Goal: Obtain resource: Download file/media

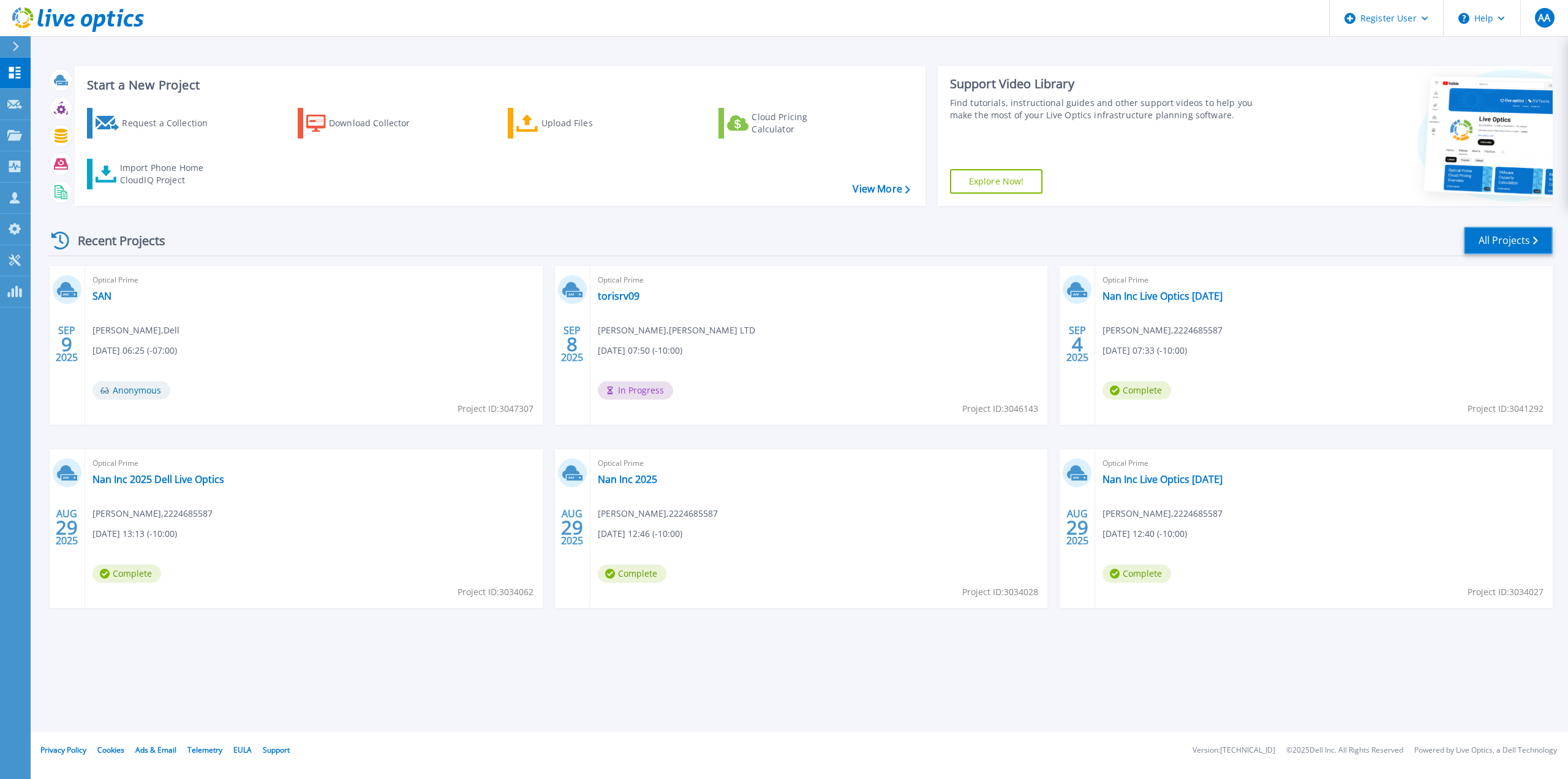
click at [1503, 239] on link "All Projects" at bounding box center [1508, 241] width 89 height 27
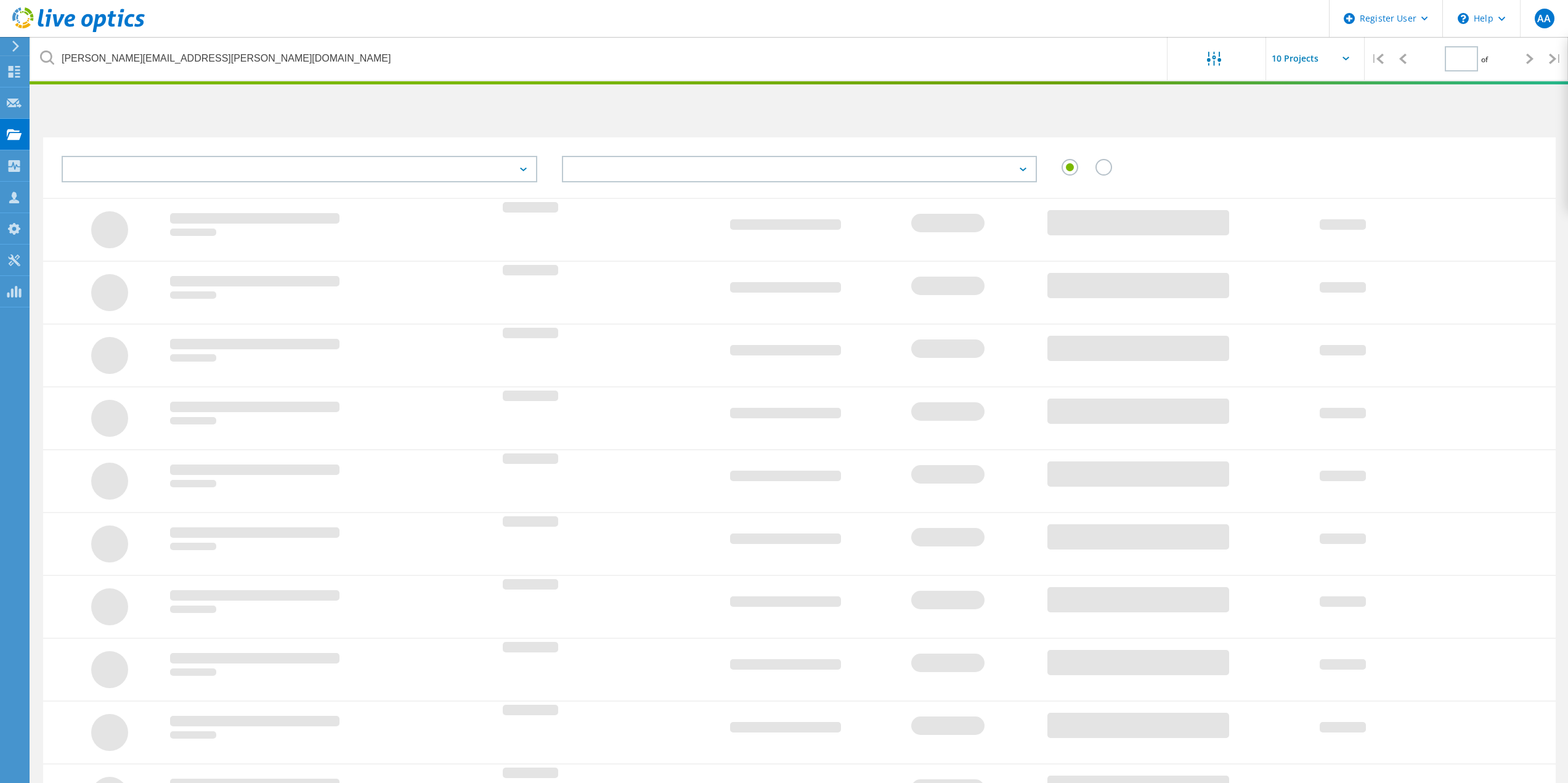
type input "1"
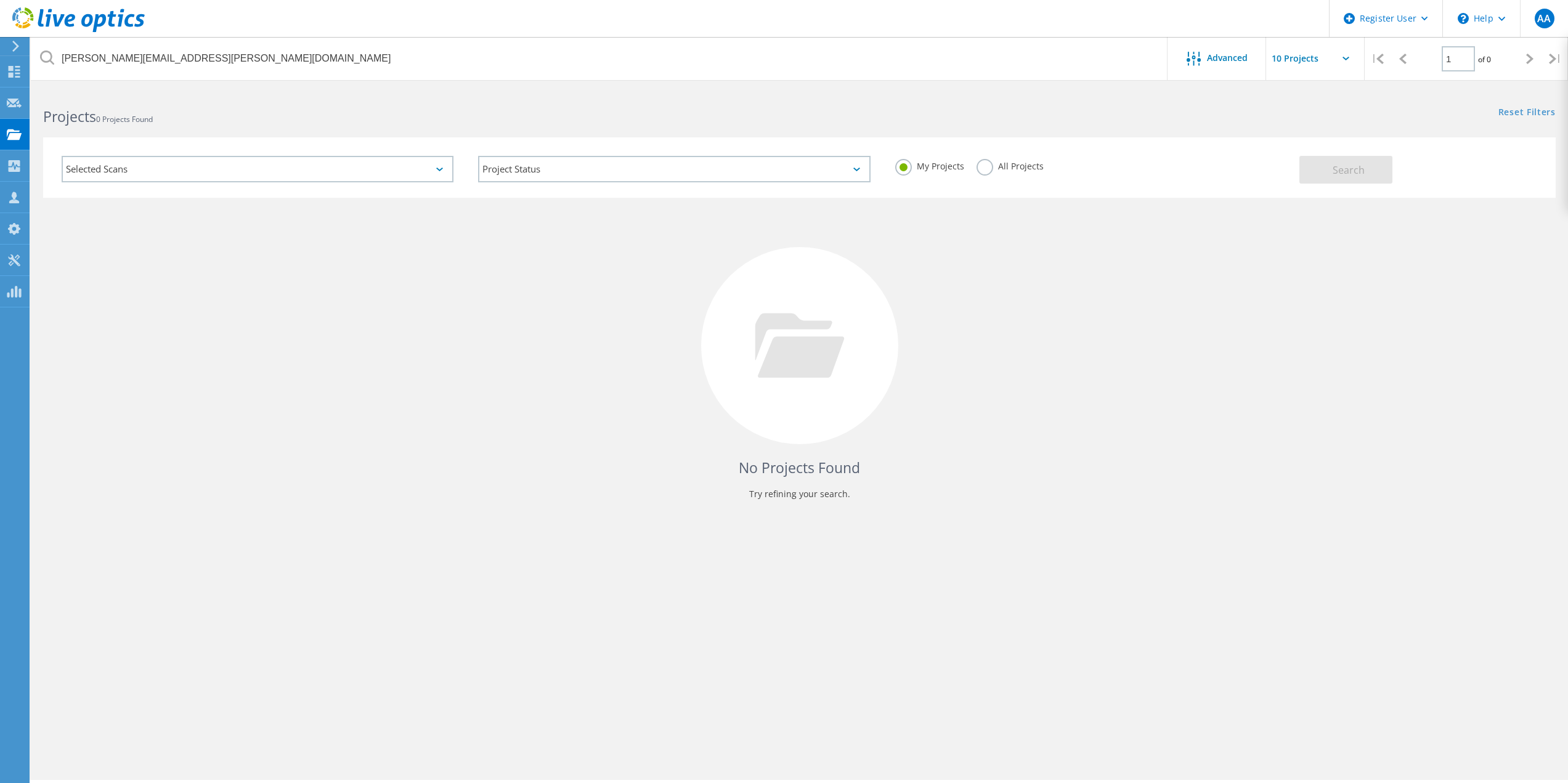
click at [982, 170] on label "All Projects" at bounding box center [1010, 164] width 67 height 12
click at [0, 0] on input "All Projects" at bounding box center [0, 0] width 0 height 0
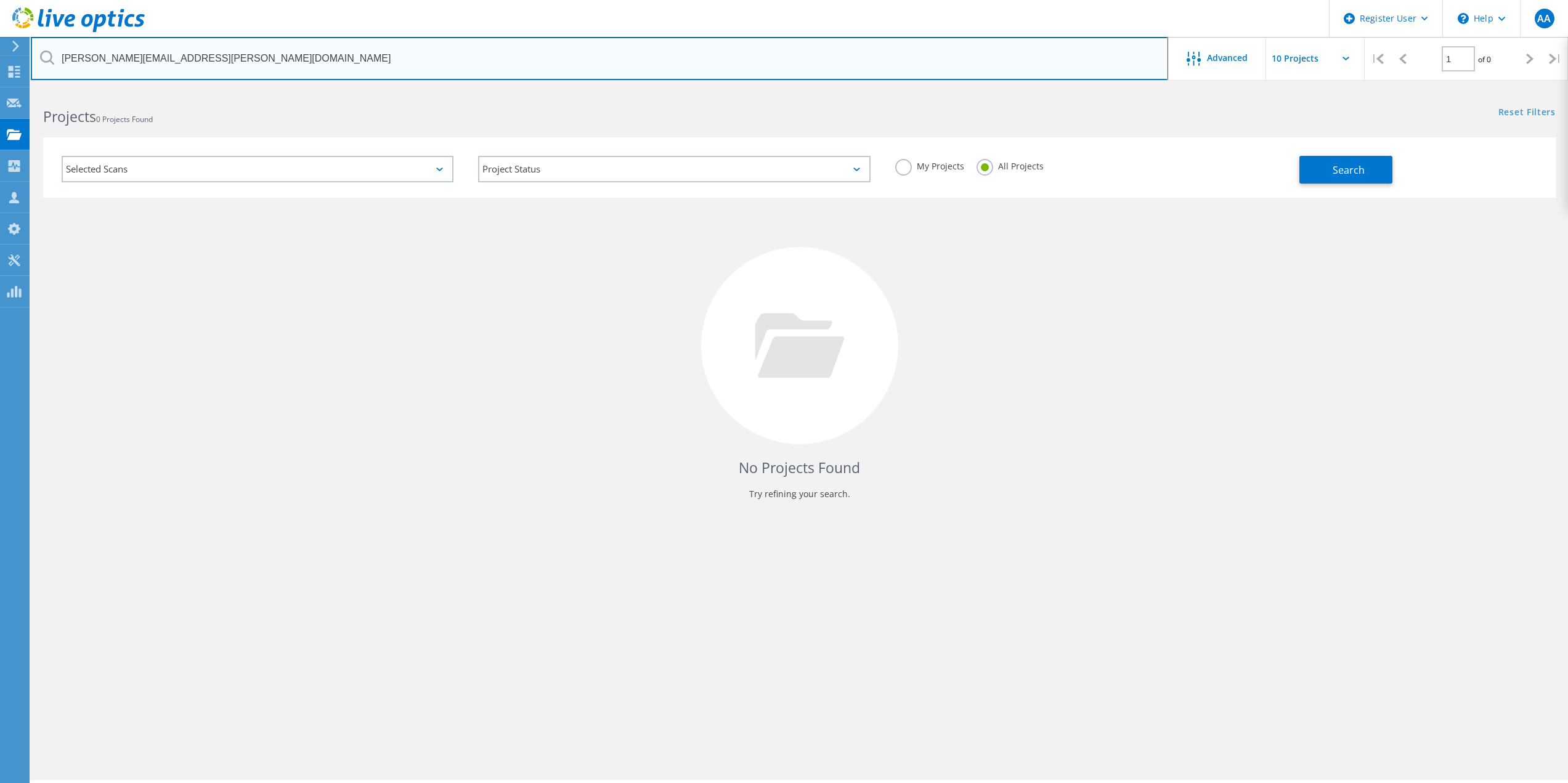
click at [273, 51] on input "[PERSON_NAME][EMAIL_ADDRESS][PERSON_NAME][DOMAIN_NAME]" at bounding box center [599, 58] width 1137 height 43
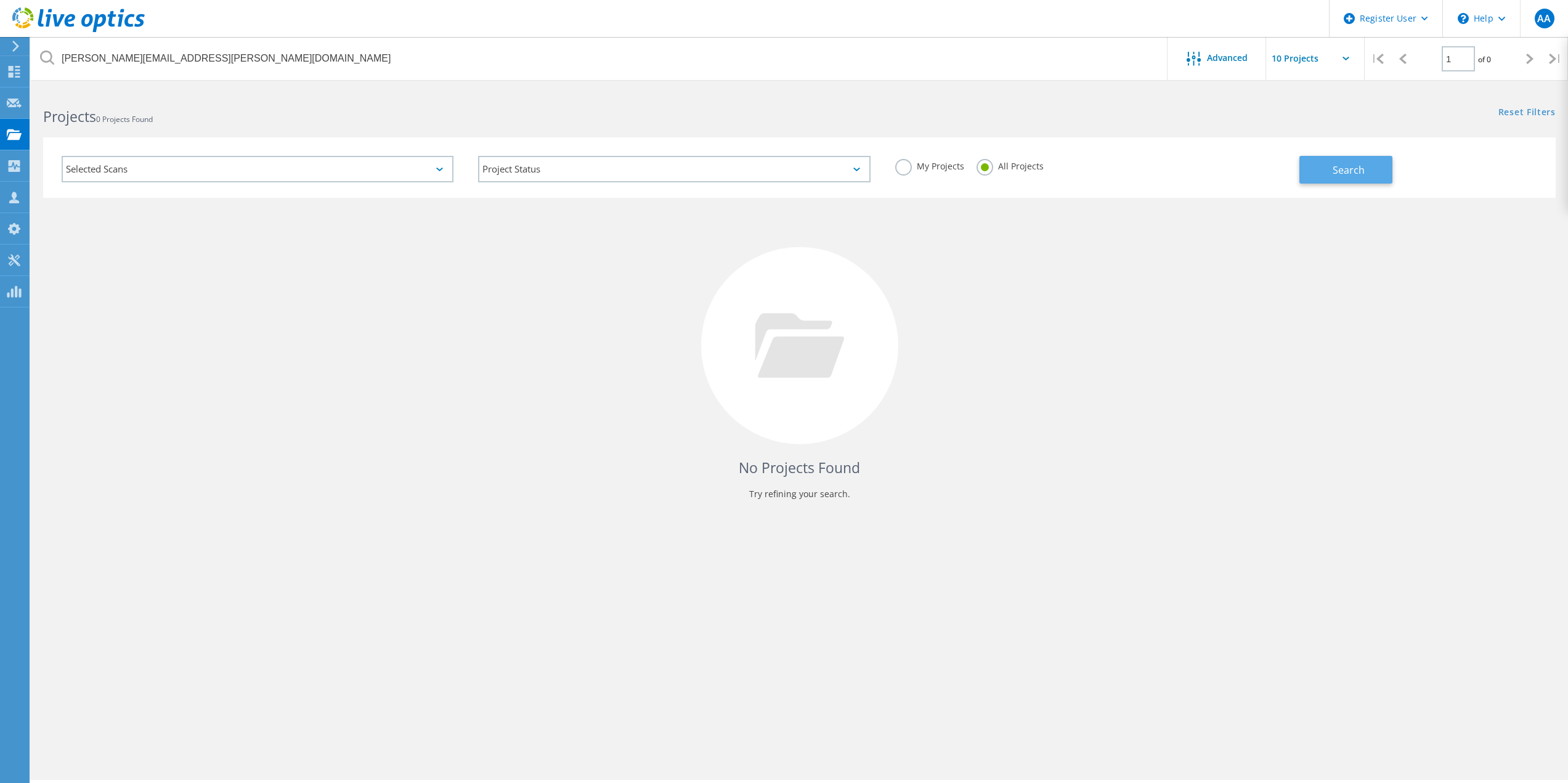
click at [1341, 164] on span "Search" at bounding box center [1348, 170] width 32 height 14
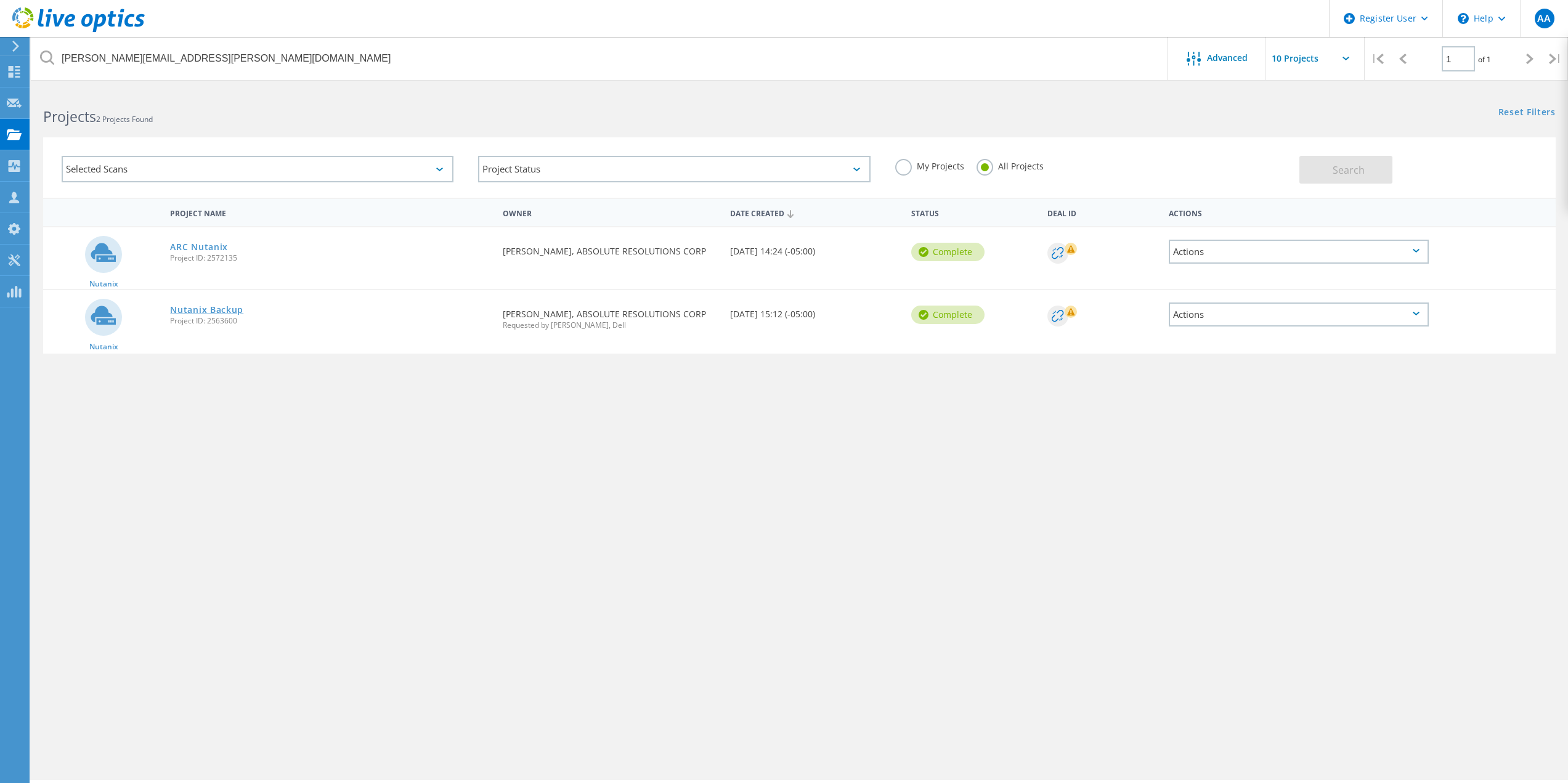
click at [223, 310] on link "Nutanix Backup" at bounding box center [206, 310] width 73 height 9
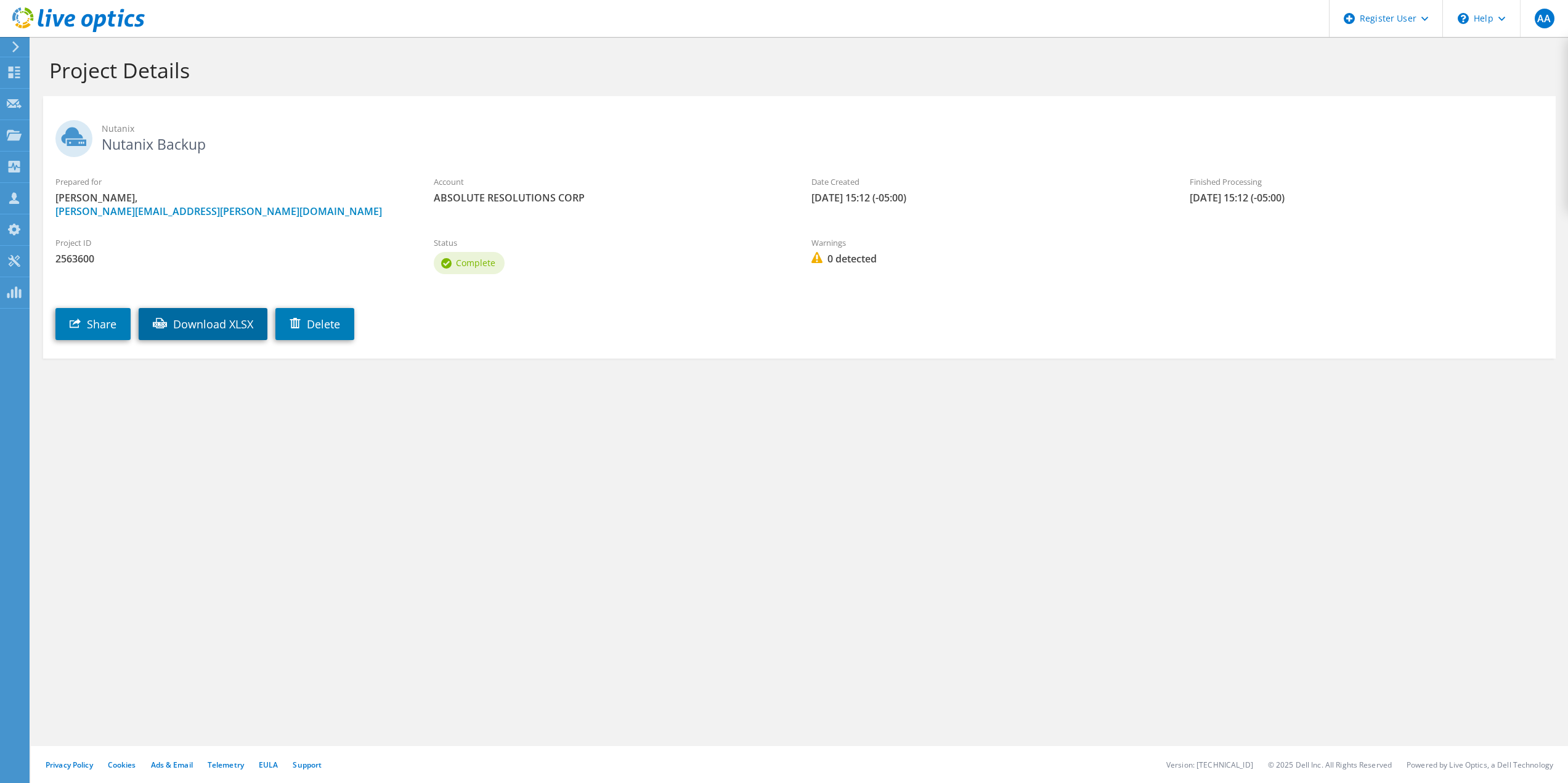
click at [229, 325] on link "Download XLSX" at bounding box center [203, 324] width 129 height 32
click at [207, 315] on link "Download XLSX" at bounding box center [203, 324] width 129 height 32
